Goal: Task Accomplishment & Management: Manage account settings

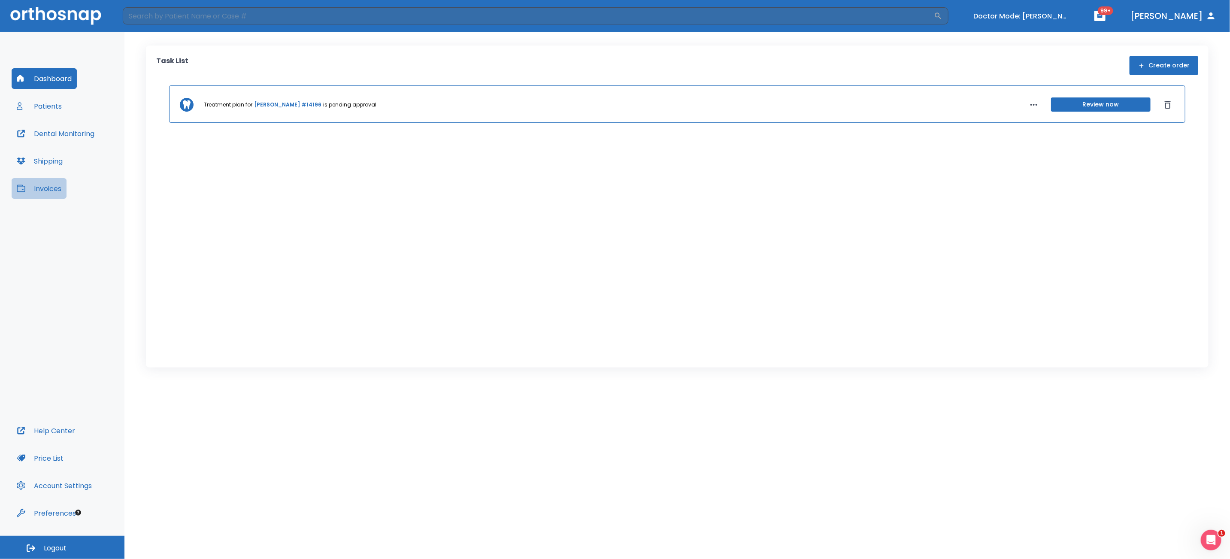
click at [46, 189] on button "Invoices" at bounding box center [39, 188] width 55 height 21
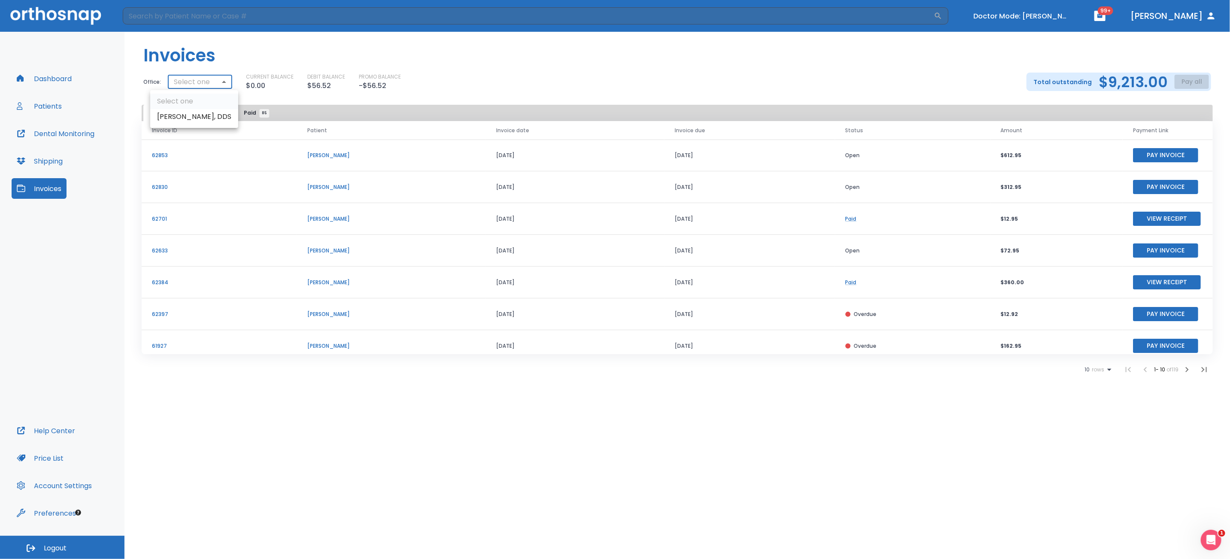
click at [218, 83] on body "​ Doctor Mode: Bindu Sachdeva 99+ Dr. Yoon Dashboard Patients Dental Monitoring…" at bounding box center [615, 279] width 1230 height 559
click at [561, 80] on div at bounding box center [615, 279] width 1230 height 559
click at [213, 84] on body "​ Doctor Mode: Bindu Sachdeva 99+ Dr. Yoon Dashboard Patients Dental Monitoring…" at bounding box center [615, 279] width 1230 height 559
click at [189, 114] on li "Dr. Bindu Sachdeva, DDS" at bounding box center [194, 116] width 88 height 15
type input "2554"
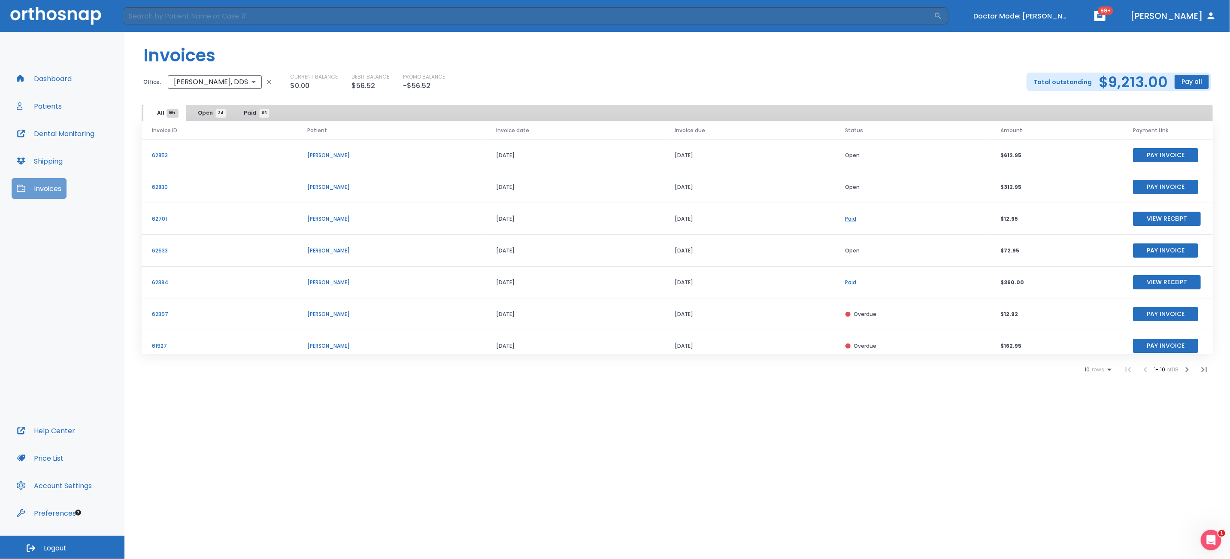
click at [46, 190] on button "Invoices" at bounding box center [39, 188] width 55 height 21
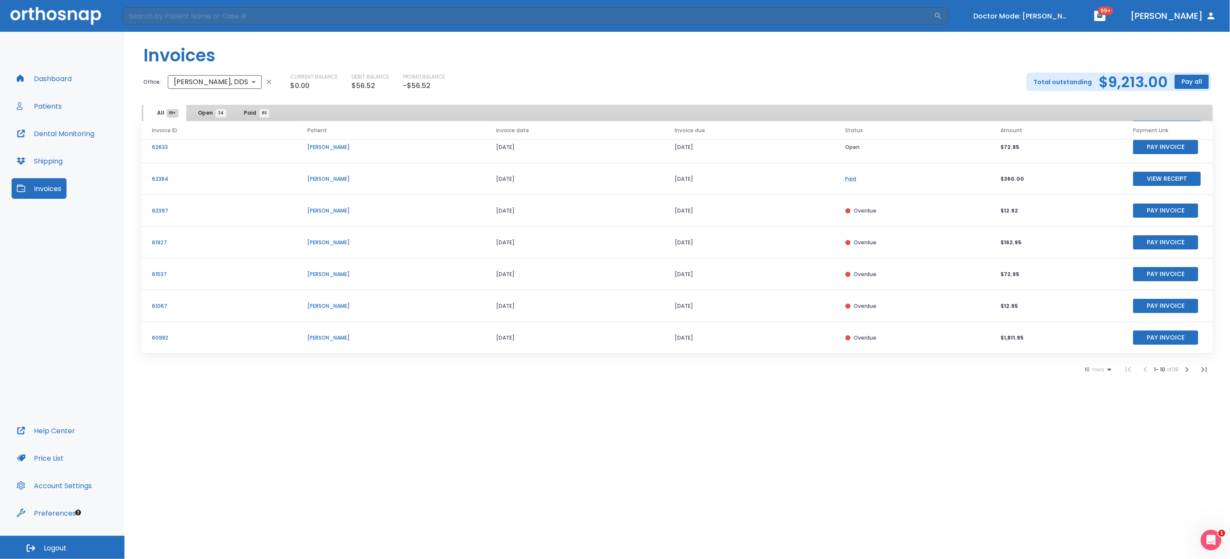
click at [1109, 370] on icon at bounding box center [1109, 369] width 10 height 10
click at [889, 417] on div at bounding box center [615, 279] width 1230 height 559
click at [200, 112] on span "Open 34" at bounding box center [209, 113] width 23 height 8
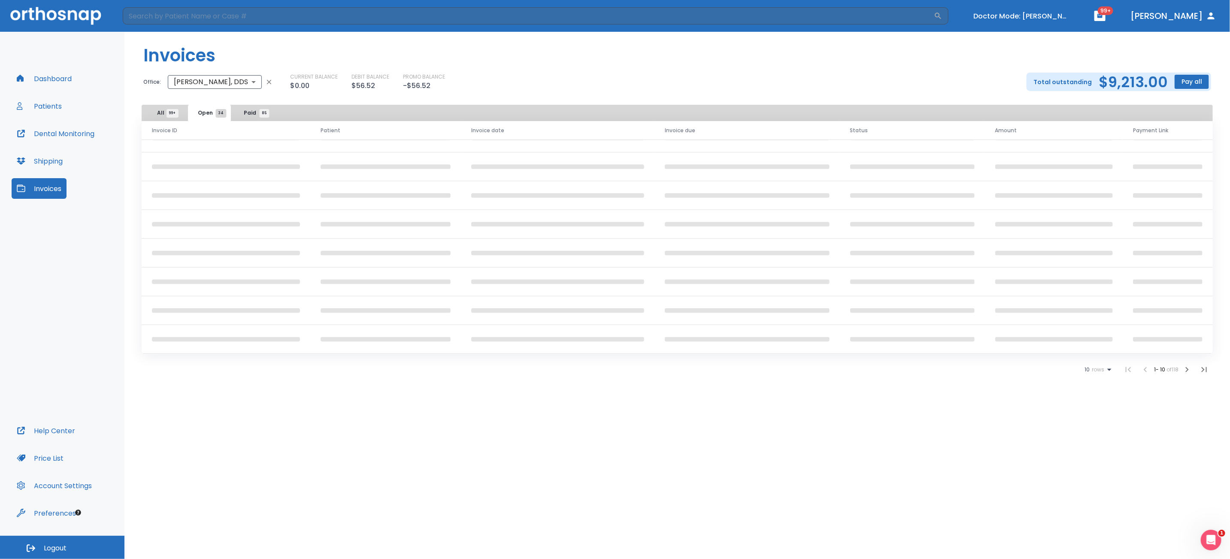
scroll to position [106, 0]
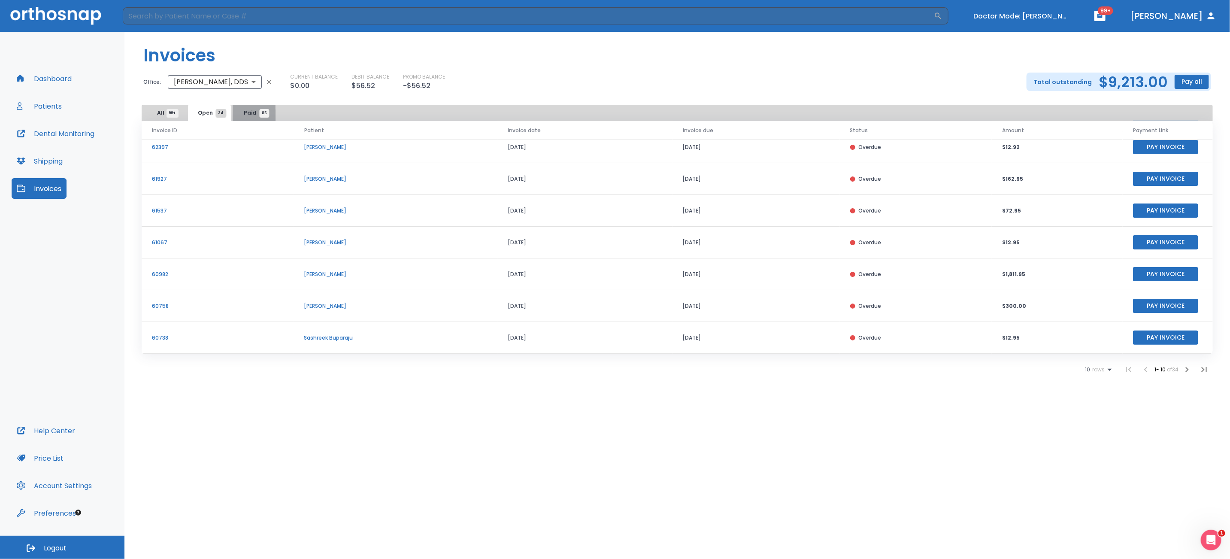
click at [244, 112] on span "Paid 85" at bounding box center [254, 113] width 20 height 8
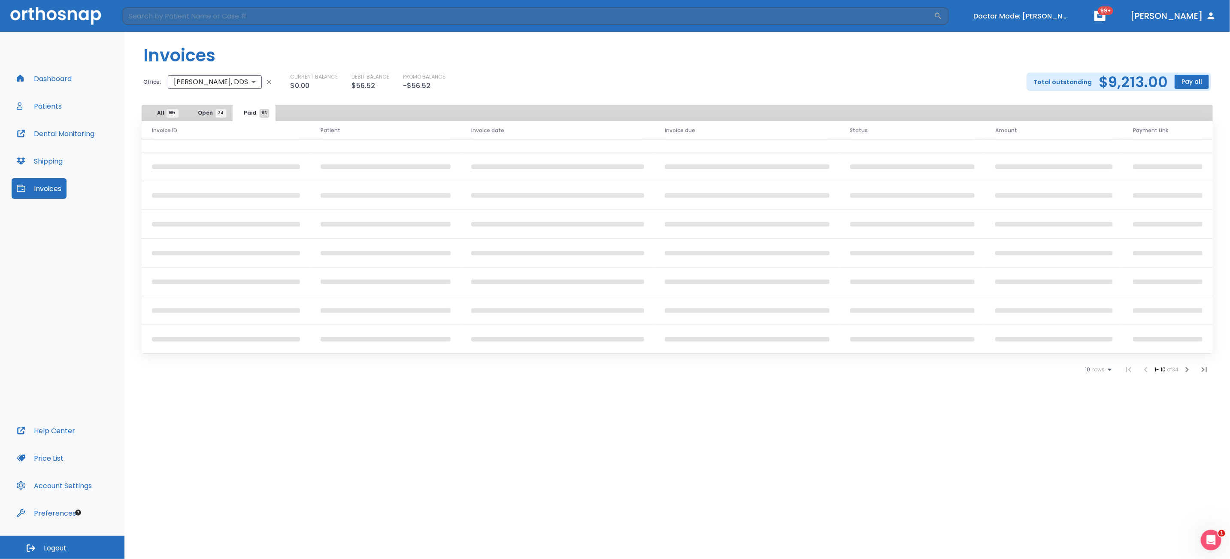
scroll to position [106, 0]
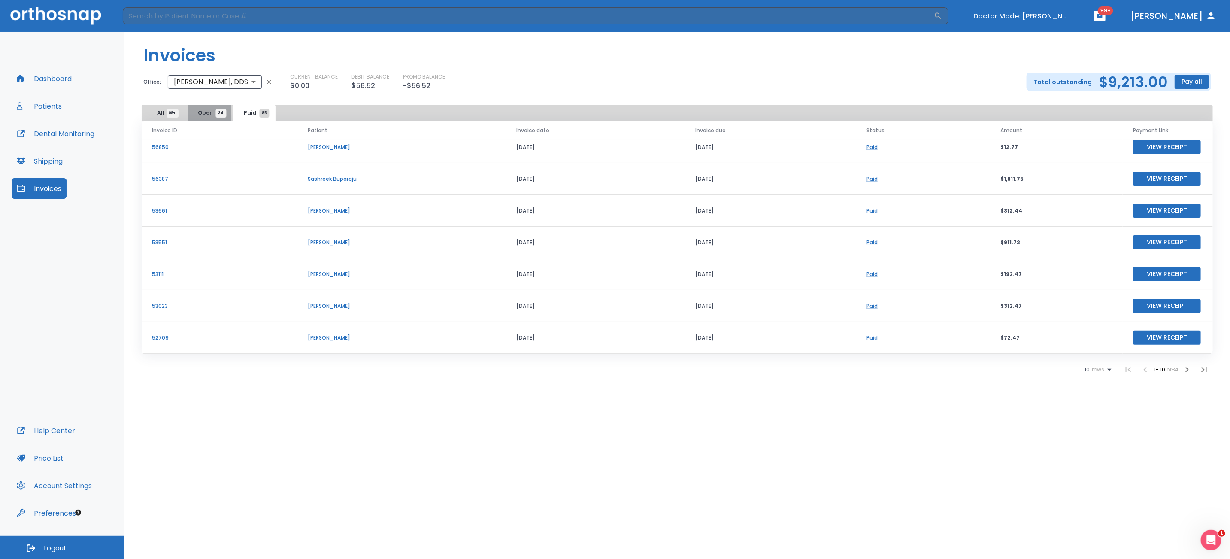
click at [203, 113] on span "Open 34" at bounding box center [209, 113] width 23 height 8
click at [249, 113] on span "Paid 85" at bounding box center [254, 113] width 20 height 8
click at [160, 113] on span "All 99+" at bounding box center [164, 113] width 15 height 8
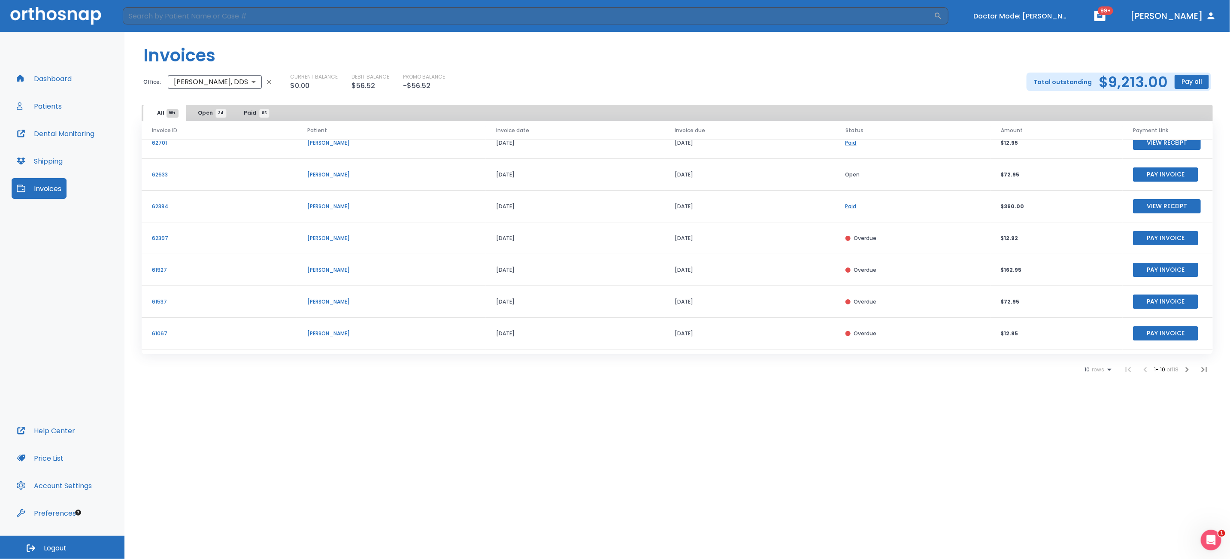
scroll to position [106, 0]
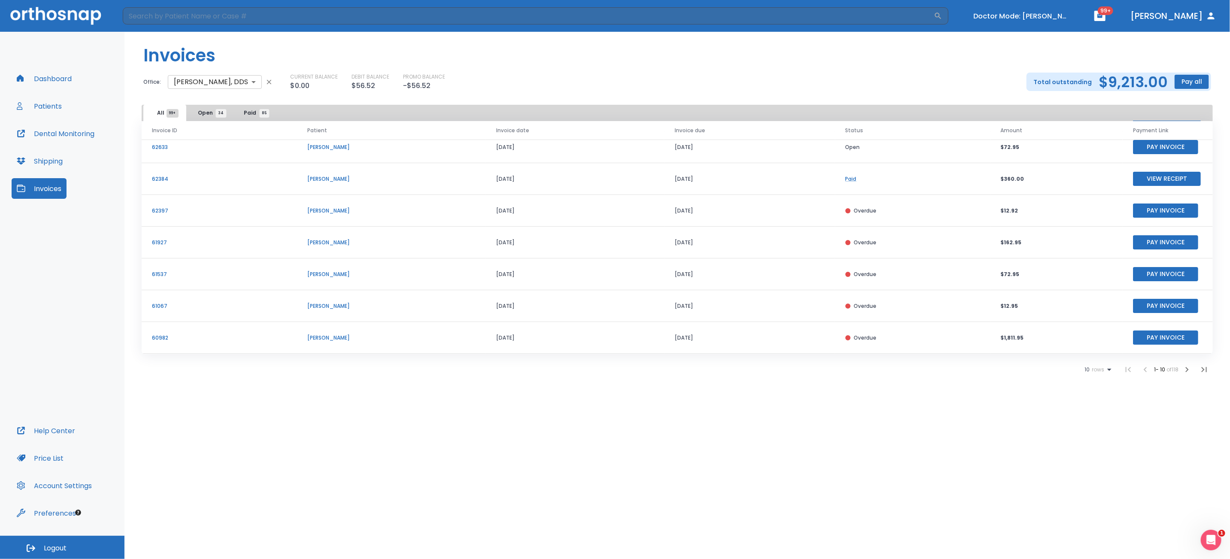
click at [232, 81] on body "​ Doctor Mode: Bindu Sachdeva 99+ Dr. Yoon Dashboard Patients Dental Monitoring…" at bounding box center [615, 279] width 1230 height 559
click at [204, 115] on li "Dr. Bindu Sachdeva, DDS" at bounding box center [217, 116] width 103 height 15
click at [792, 85] on div "CURRENT BALANCE $0.00 DEBIT BALANCE $56.52 PROMO BALANCE -$56.52" at bounding box center [651, 82] width 723 height 18
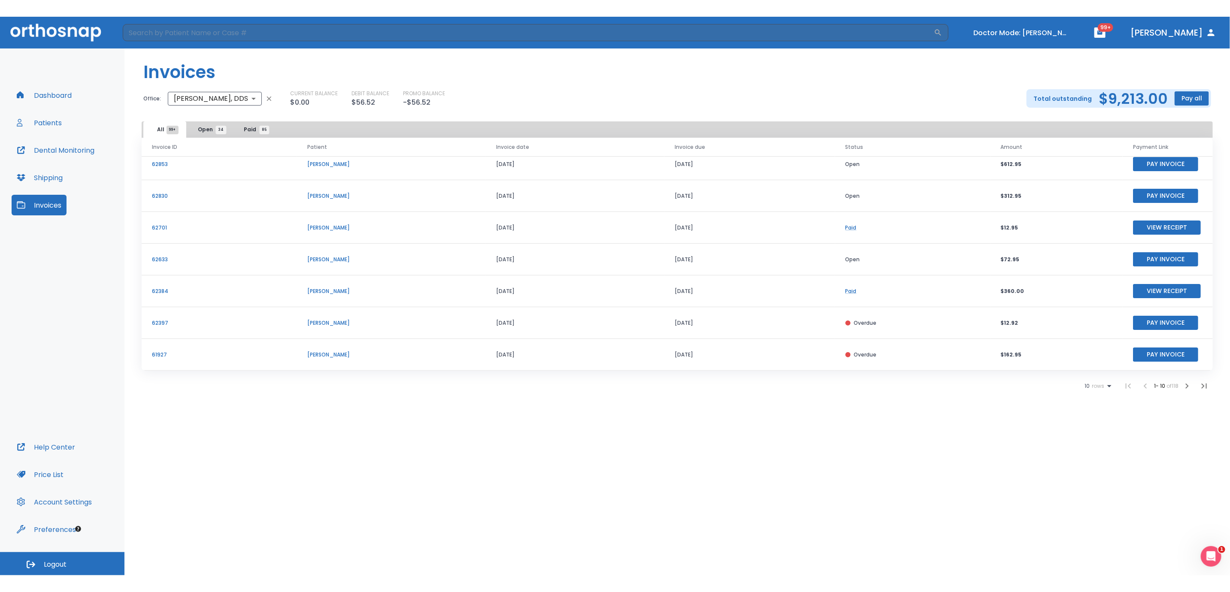
scroll to position [0, 0]
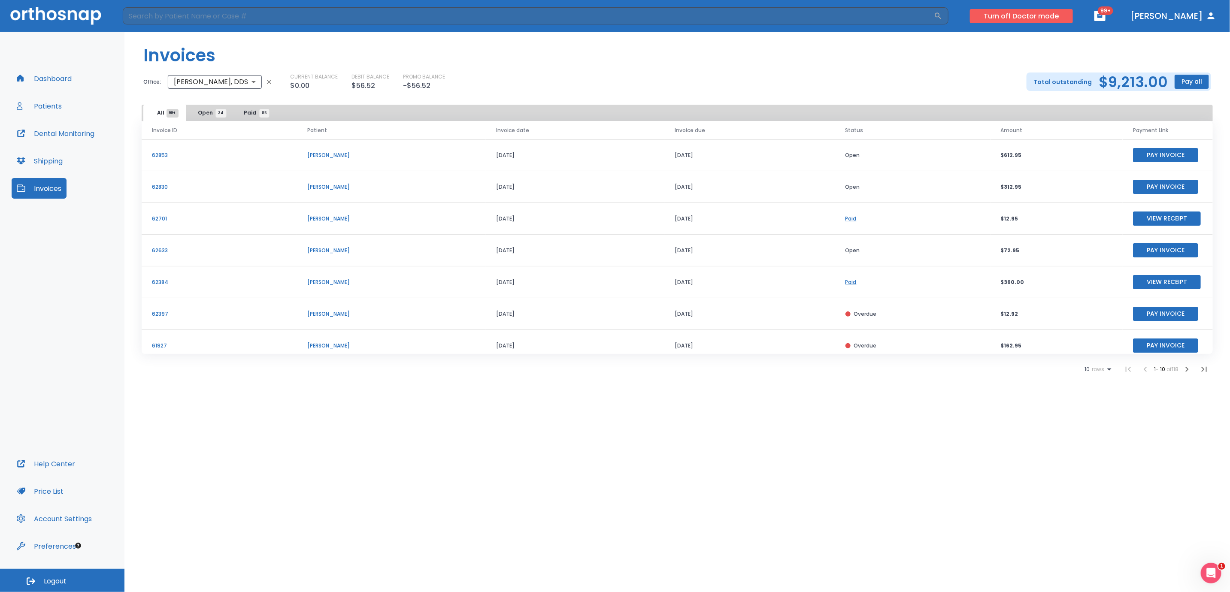
click at [1050, 15] on button "Turn off Doctor mode" at bounding box center [1021, 16] width 103 height 14
